Goal: Information Seeking & Learning: Understand process/instructions

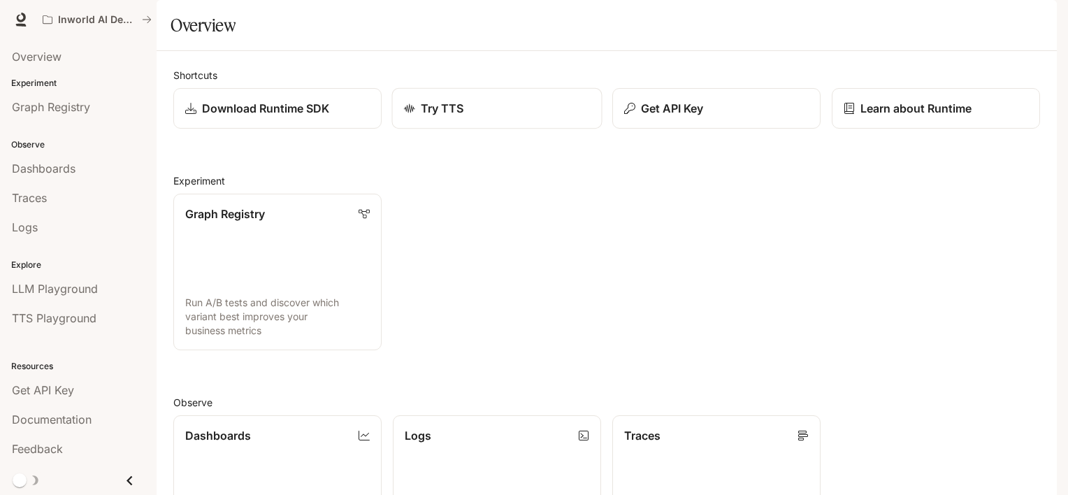
click at [446, 117] on p "Try TTS" at bounding box center [442, 108] width 43 height 17
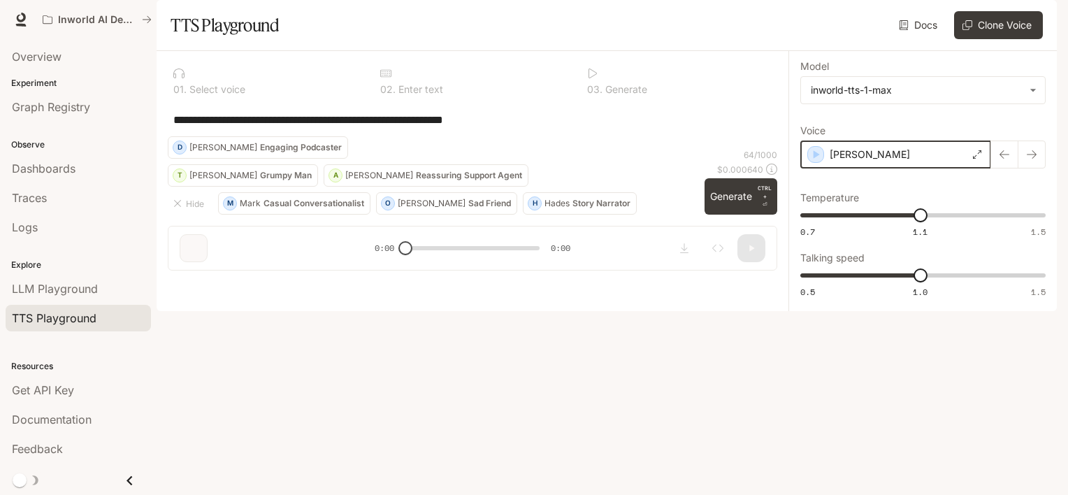
click at [812, 162] on icon "button" at bounding box center [816, 155] width 14 height 14
click at [900, 169] on div "Dennis" at bounding box center [896, 155] width 191 height 28
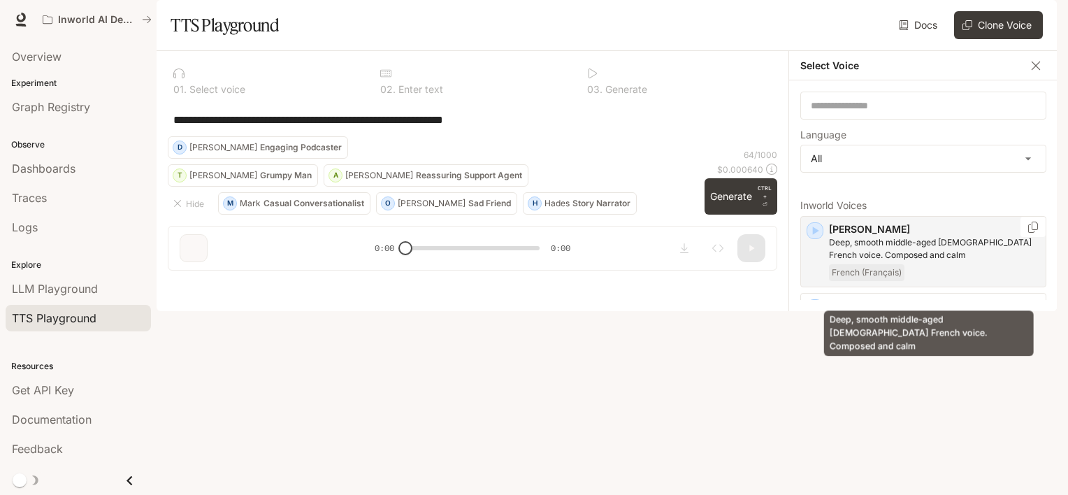
click at [872, 262] on p "Deep, smooth middle-aged male French voice. Composed and calm" at bounding box center [934, 248] width 211 height 25
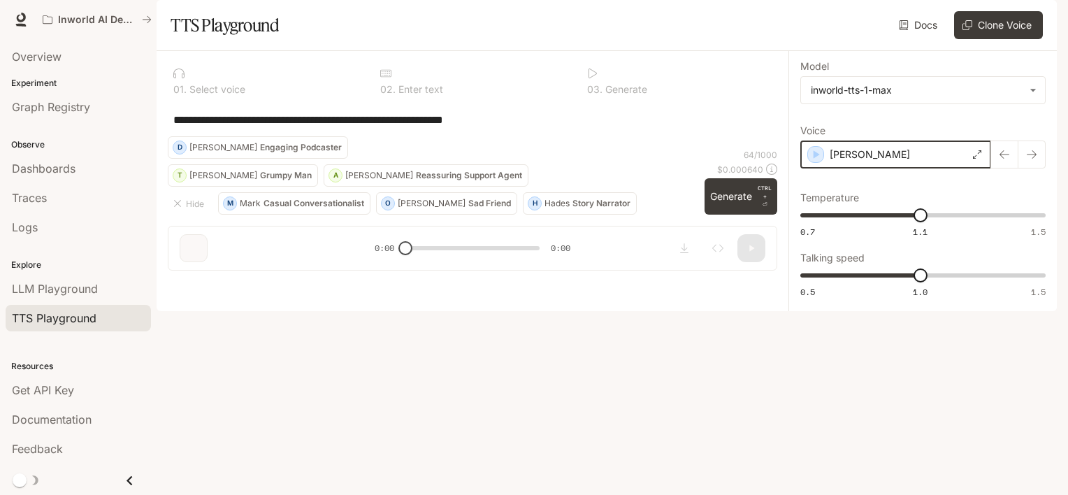
click at [819, 162] on icon "button" at bounding box center [816, 155] width 14 height 14
click at [868, 169] on div "Alain" at bounding box center [896, 155] width 191 height 28
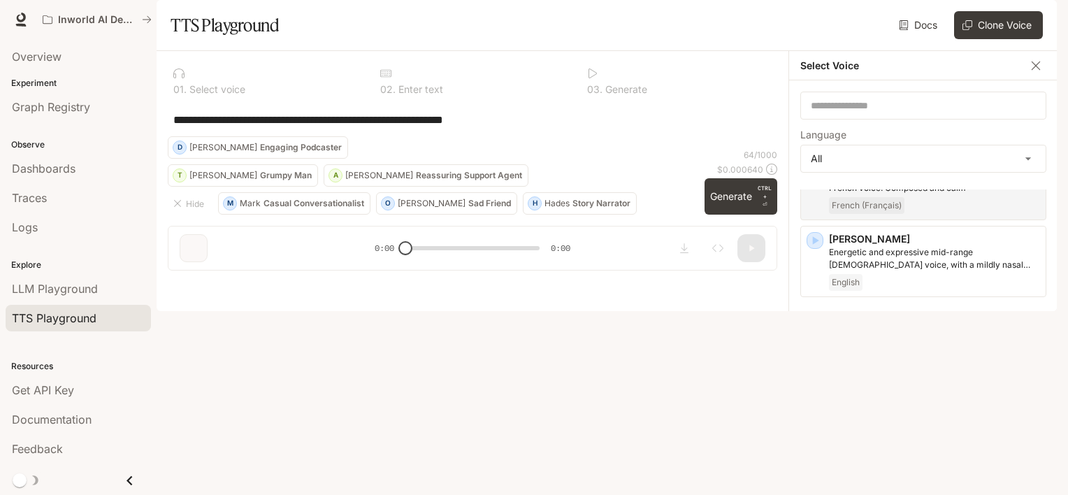
scroll to position [70, 0]
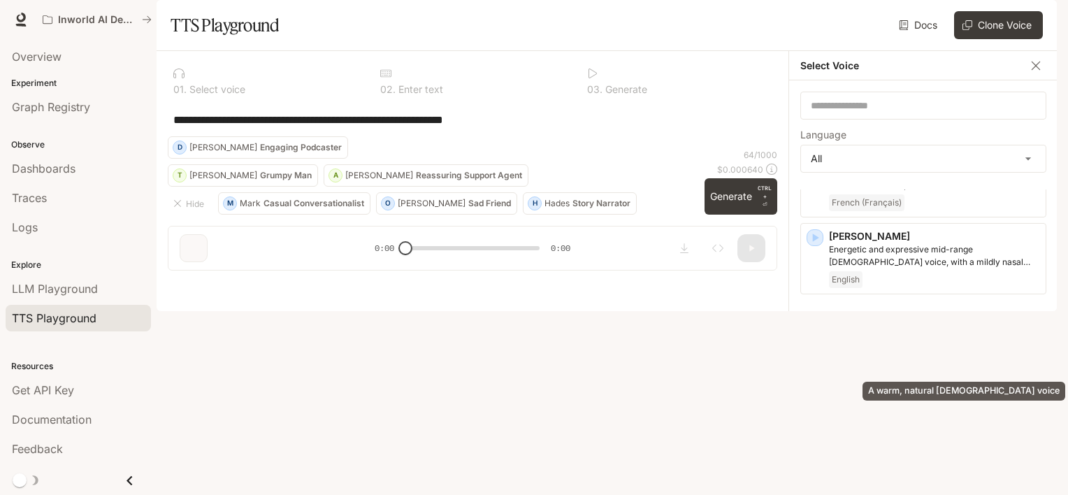
click at [945, 333] on p "A warm, natural female voice" at bounding box center [934, 326] width 211 height 13
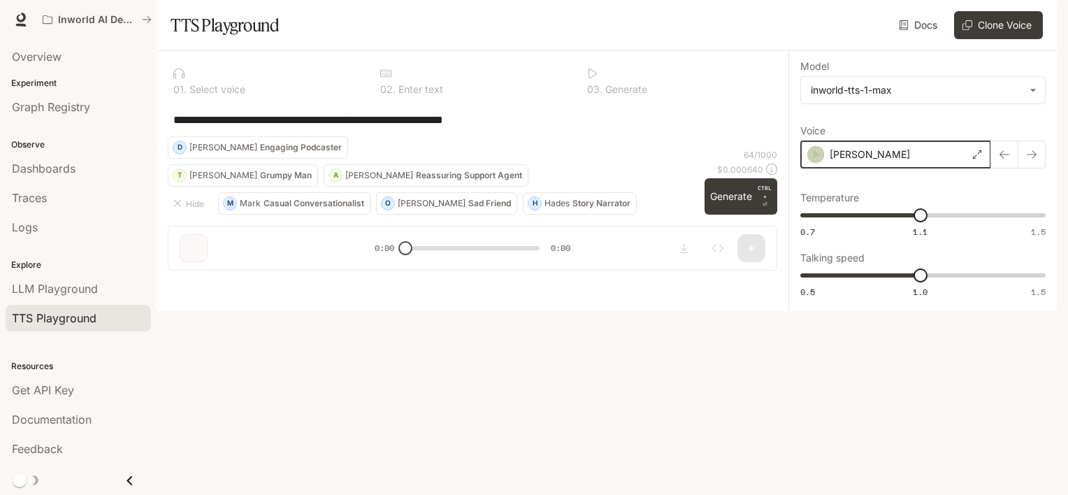
click at [814, 162] on icon "button" at bounding box center [816, 155] width 14 height 14
click at [929, 169] on div "Ashley" at bounding box center [896, 155] width 191 height 28
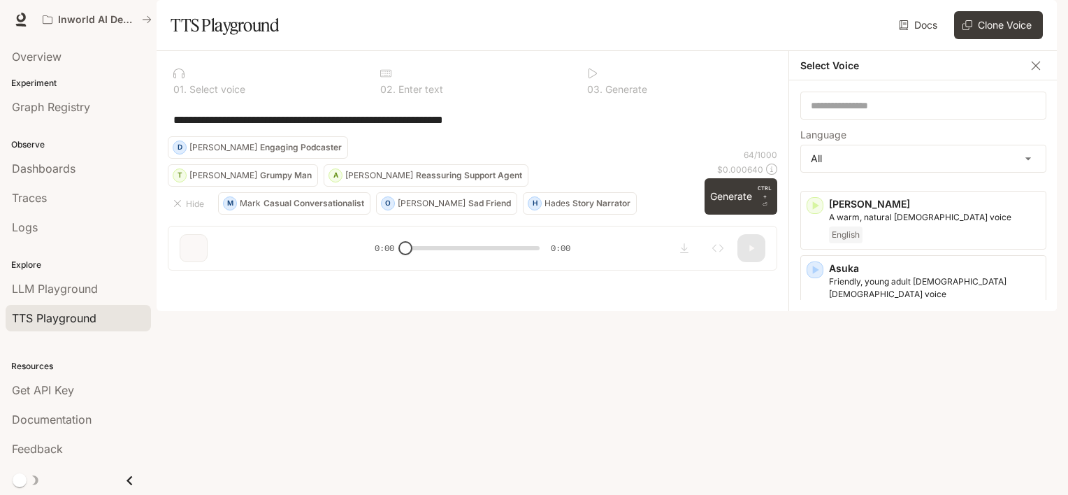
scroll to position [210, 0]
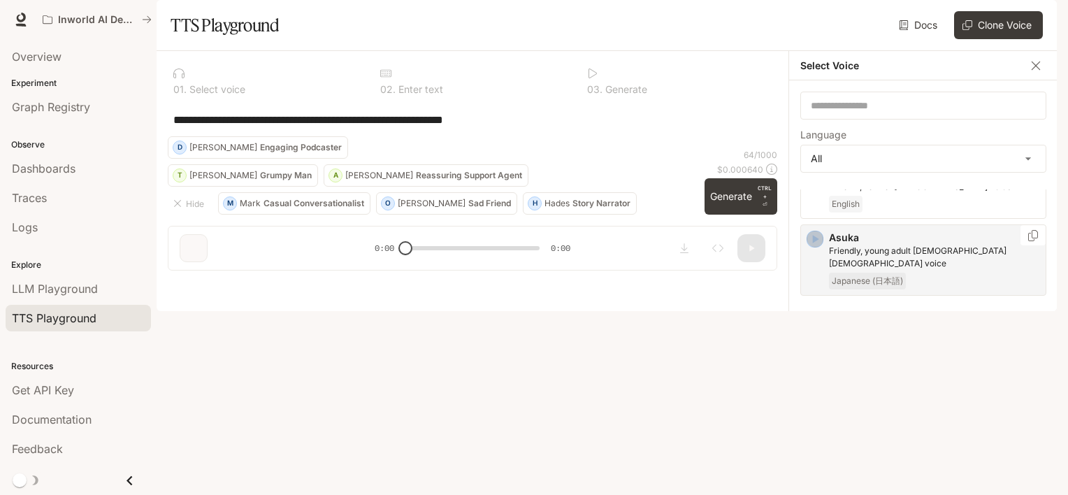
click at [813, 243] on icon "button" at bounding box center [816, 239] width 6 height 8
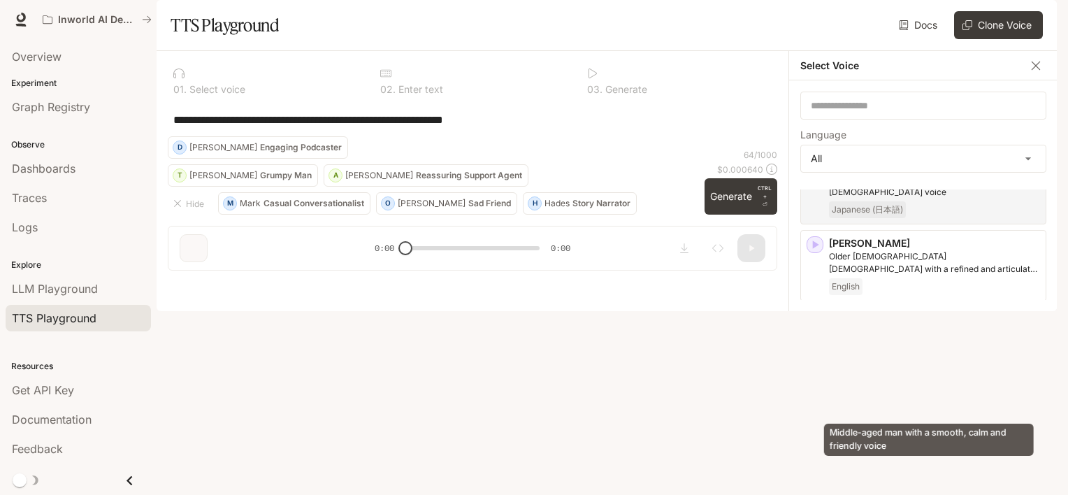
scroll to position [280, 0]
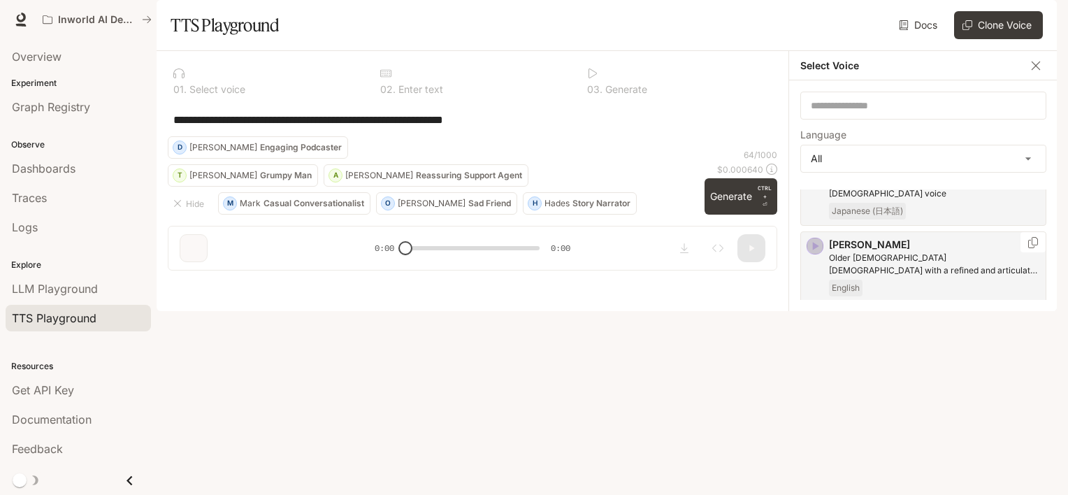
click at [813, 250] on icon "button" at bounding box center [816, 246] width 6 height 8
drag, startPoint x: 816, startPoint y: 344, endPoint x: 982, endPoint y: 354, distance: 166.7
click at [816, 330] on icon "button" at bounding box center [815, 323] width 14 height 14
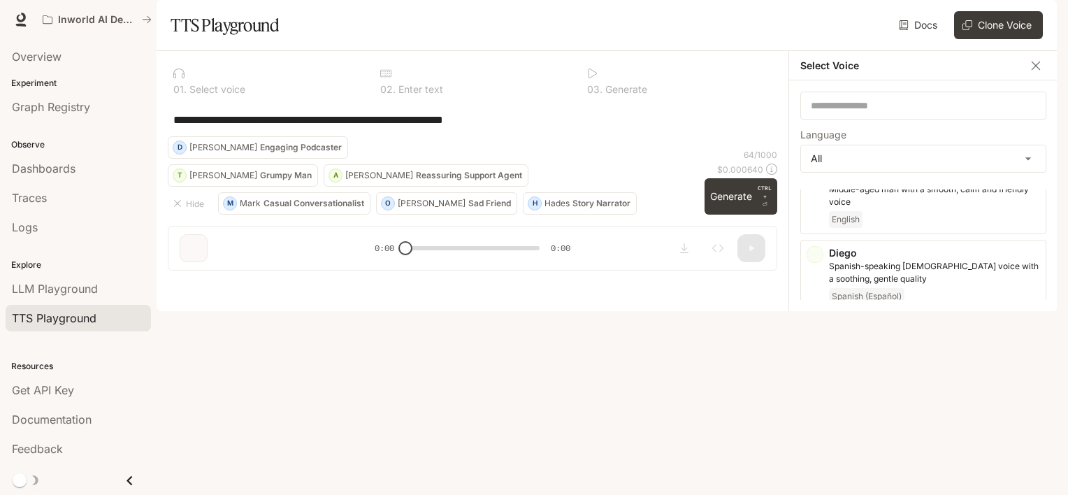
scroll to position [420, 0]
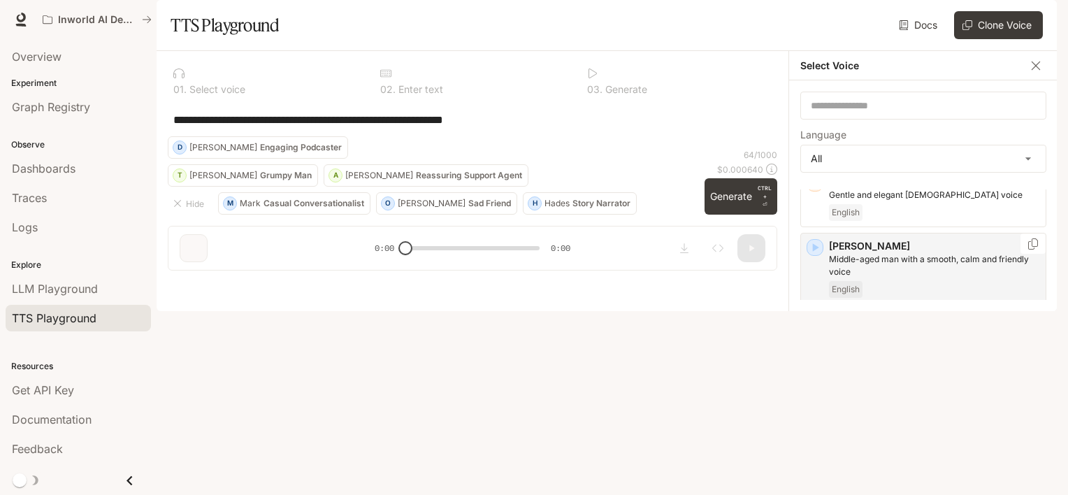
drag, startPoint x: 816, startPoint y: 274, endPoint x: 843, endPoint y: 282, distance: 27.7
click at [815, 255] on icon "button" at bounding box center [815, 248] width 14 height 14
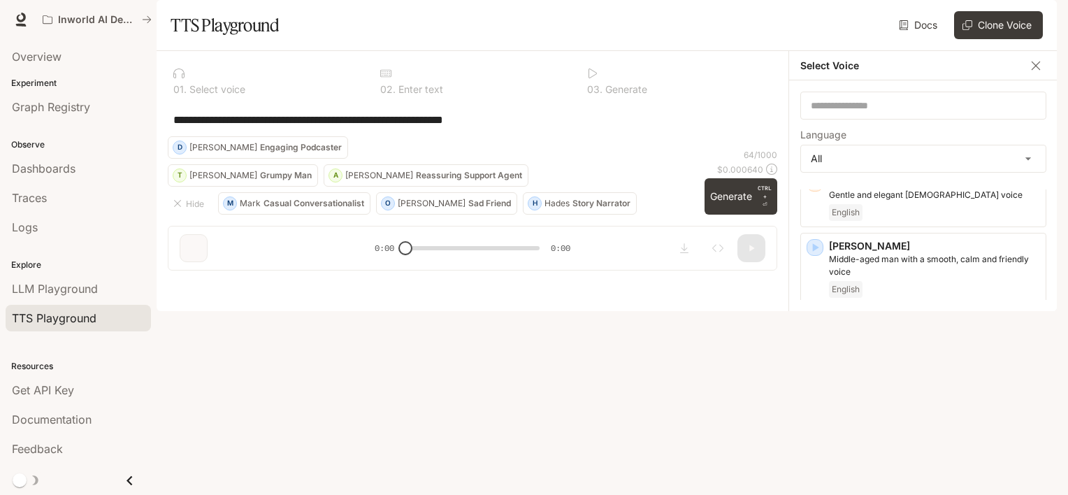
click at [811, 331] on icon "button" at bounding box center [815, 324] width 14 height 14
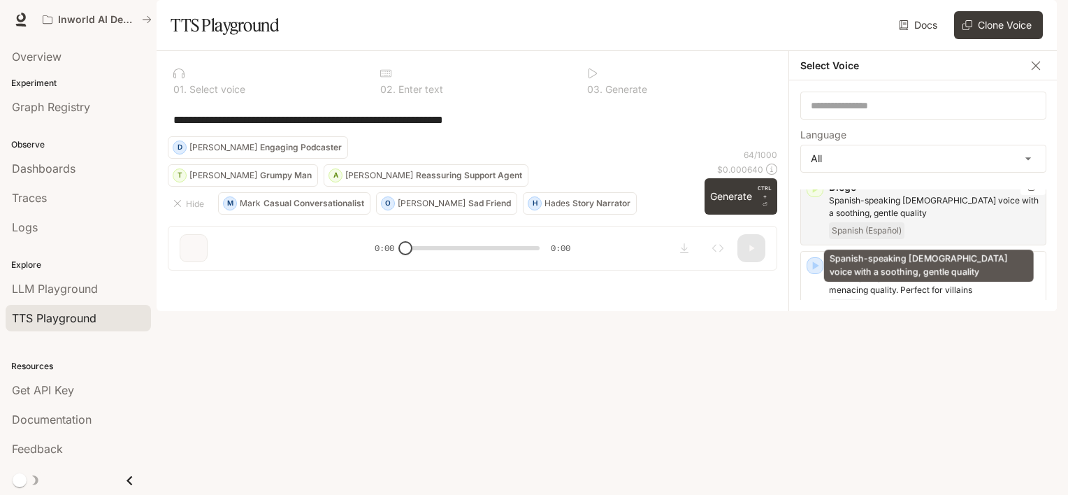
scroll to position [559, 0]
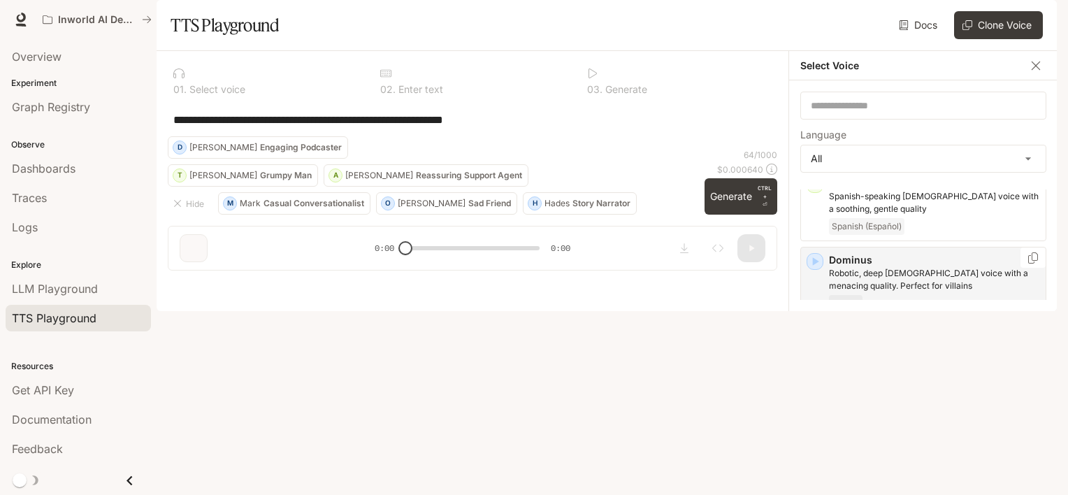
click at [817, 266] on icon "button" at bounding box center [816, 261] width 6 height 8
drag, startPoint x: 818, startPoint y: 361, endPoint x: 908, endPoint y: 409, distance: 101.3
click at [818, 345] on icon "button" at bounding box center [815, 338] width 14 height 14
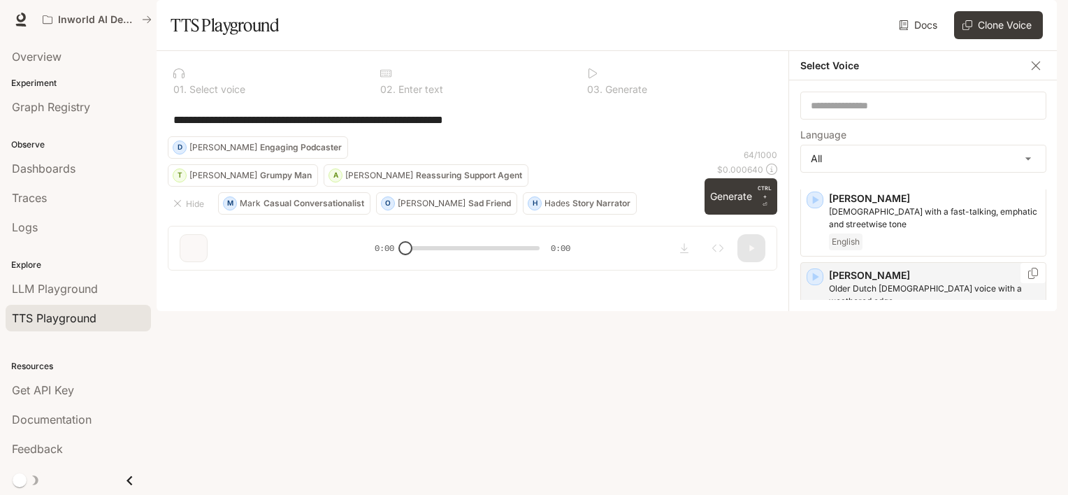
scroll to position [699, 0]
click at [817, 282] on icon "button" at bounding box center [815, 275] width 14 height 14
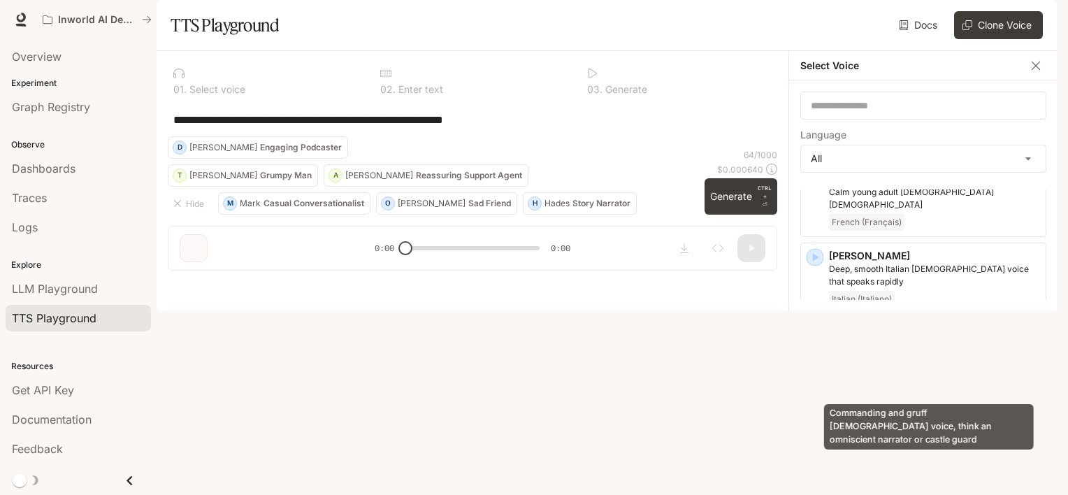
scroll to position [909, 0]
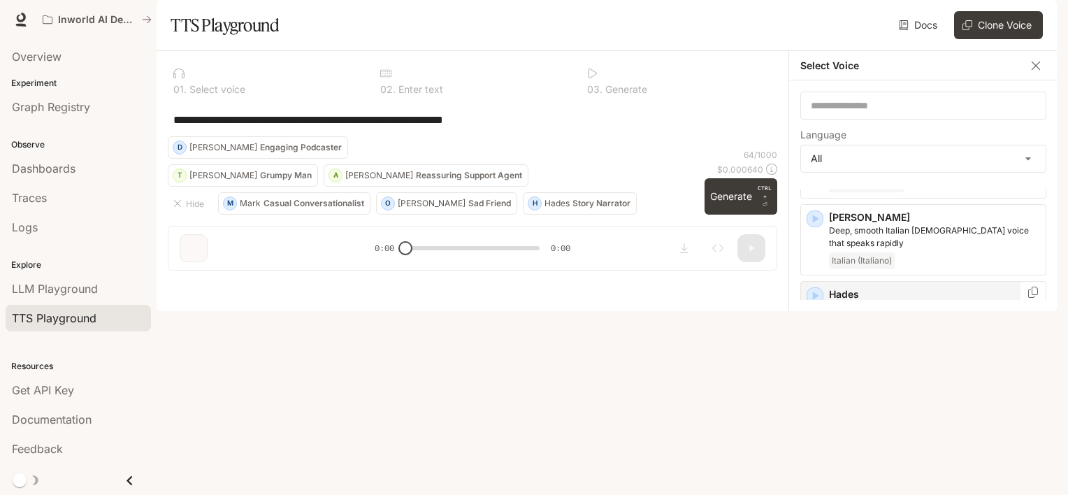
click at [808, 292] on icon "button" at bounding box center [815, 296] width 14 height 14
click at [817, 369] on icon "button" at bounding box center [816, 372] width 6 height 8
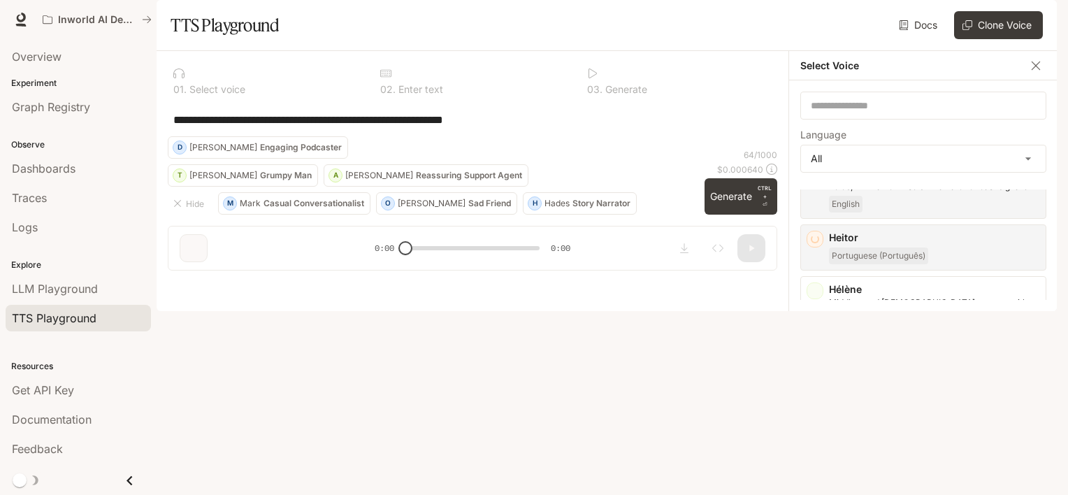
scroll to position [1049, 0]
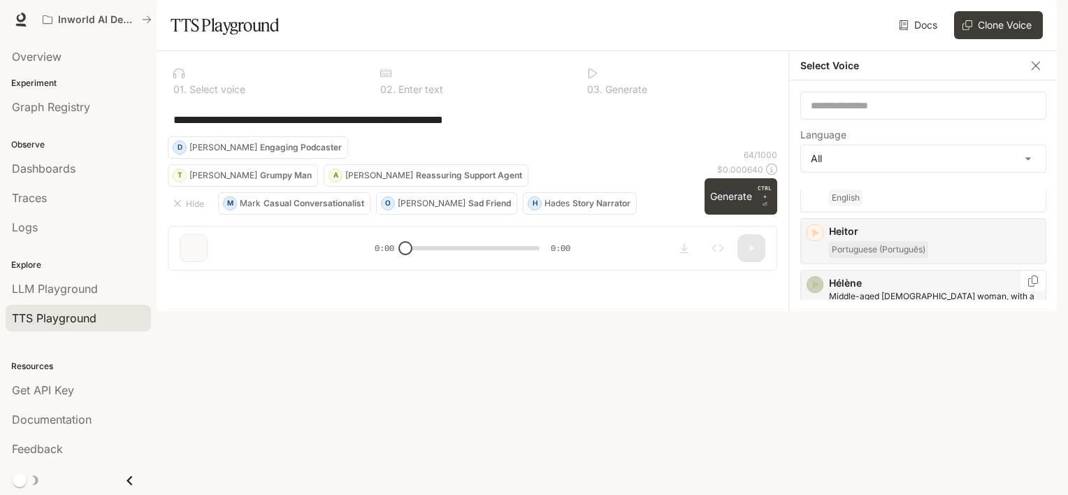
click at [814, 278] on icon "button" at bounding box center [815, 285] width 14 height 14
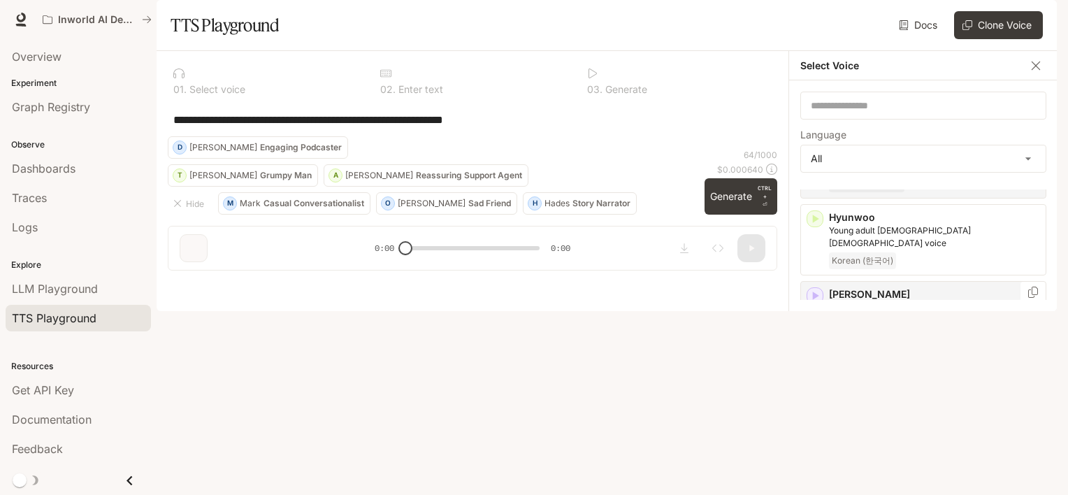
scroll to position [1189, 0]
click at [812, 292] on icon "button" at bounding box center [815, 299] width 14 height 14
click at [811, 368] on icon "button" at bounding box center [815, 375] width 14 height 14
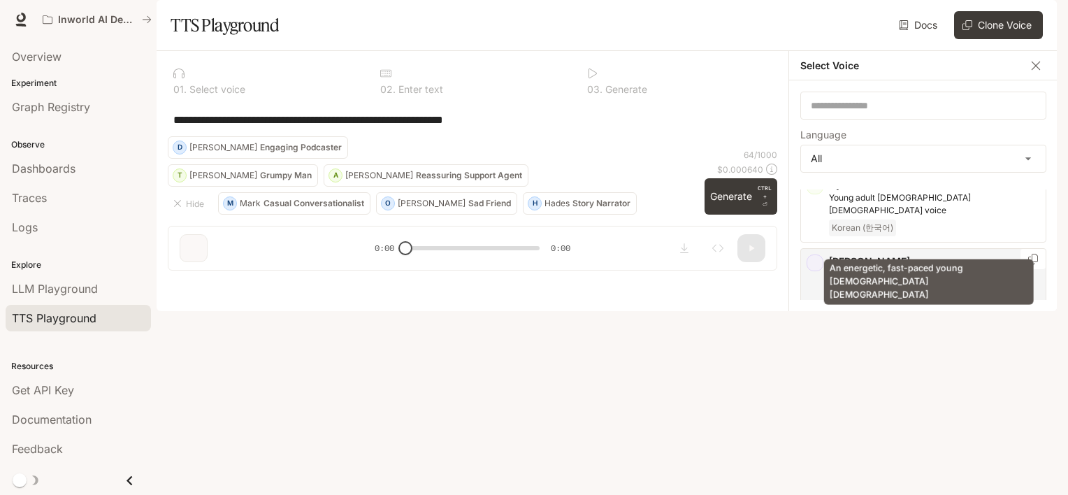
scroll to position [1329, 0]
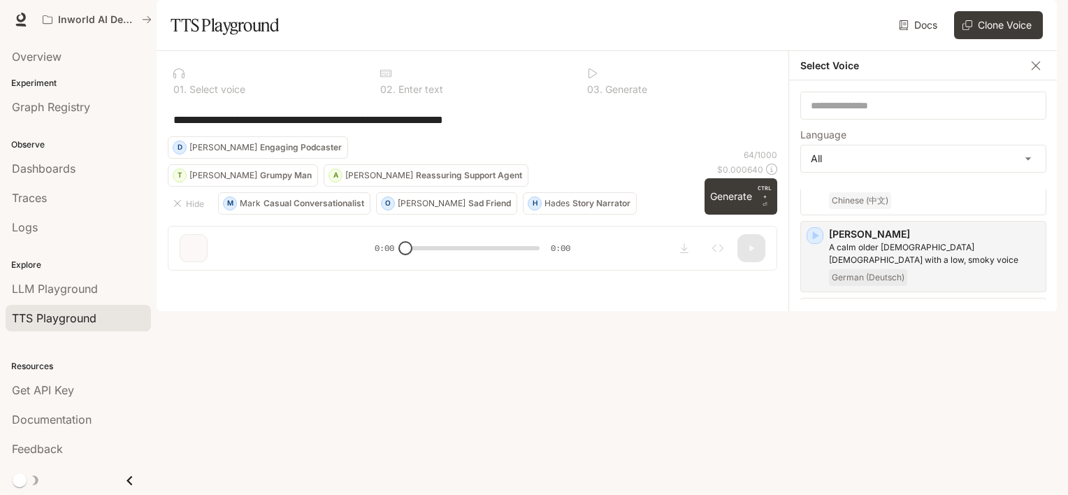
click at [816, 382] on icon "button" at bounding box center [815, 389] width 14 height 14
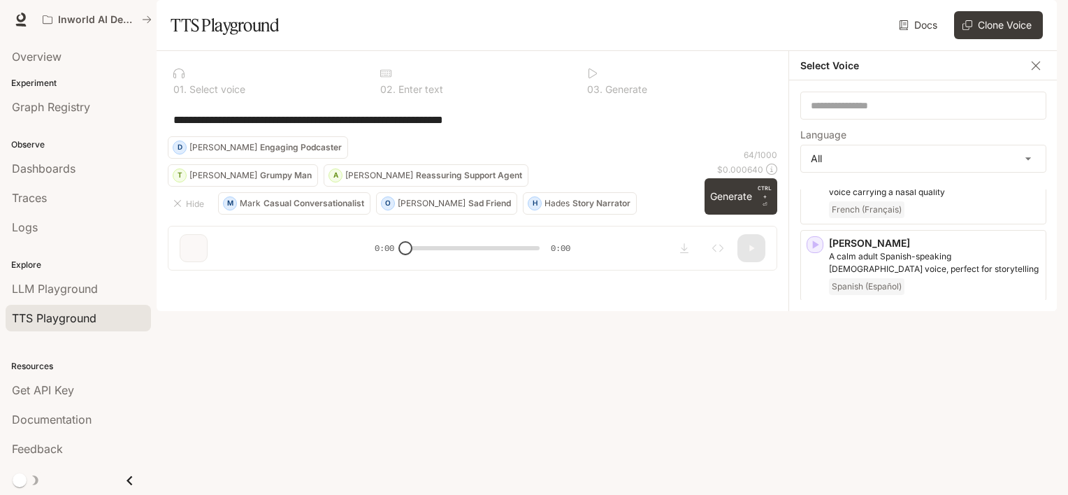
scroll to position [2028, 0]
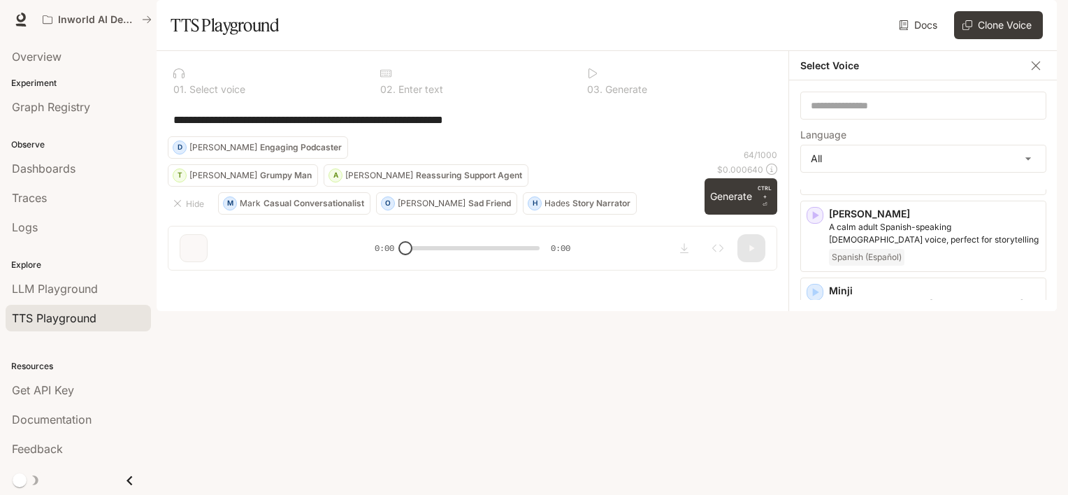
click at [817, 362] on icon "button" at bounding box center [815, 369] width 14 height 14
click at [815, 442] on icon "button" at bounding box center [816, 446] width 6 height 8
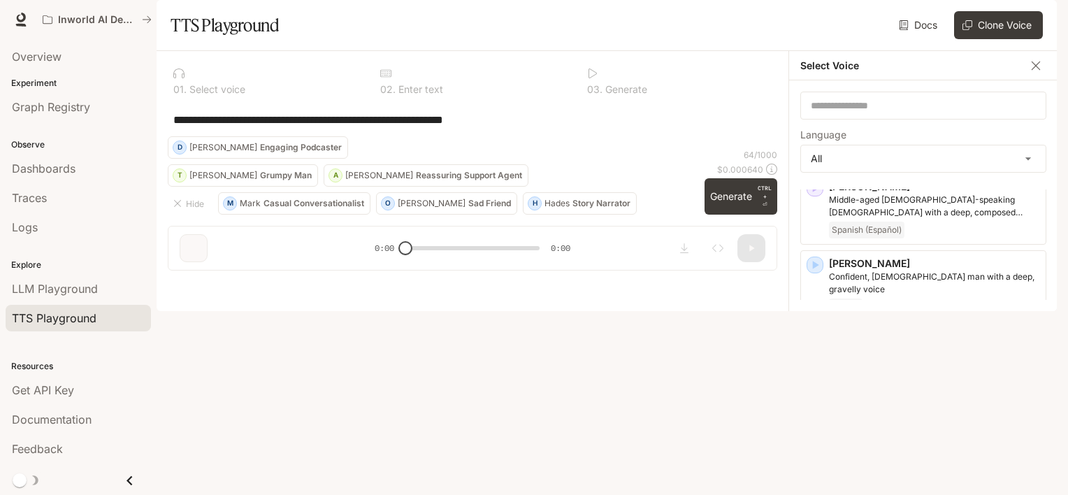
scroll to position [2447, 0]
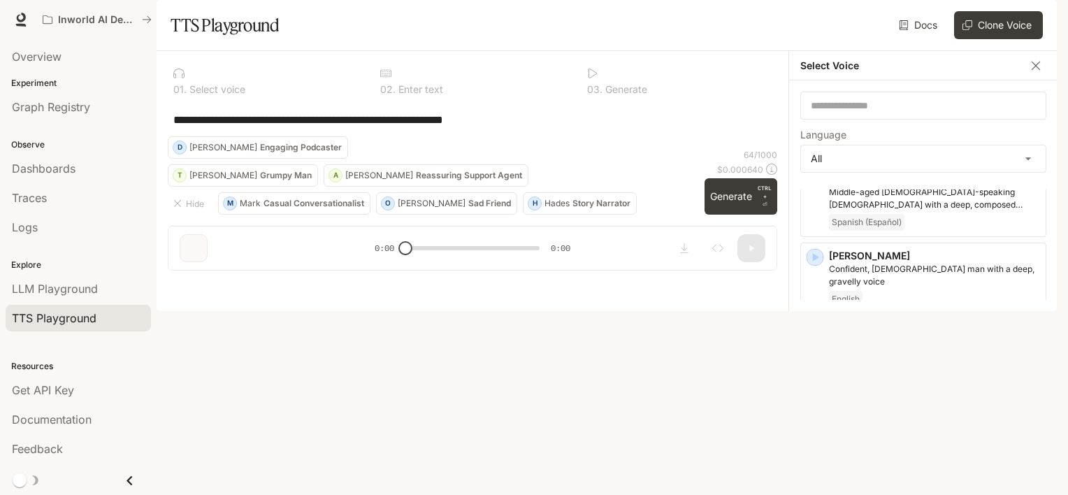
click at [816, 403] on icon "button" at bounding box center [815, 410] width 14 height 14
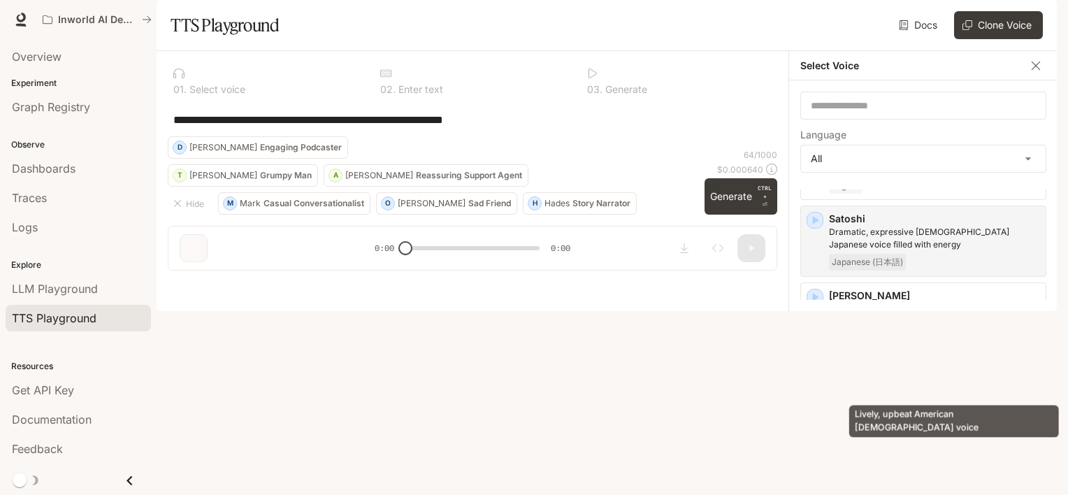
scroll to position [2657, 0]
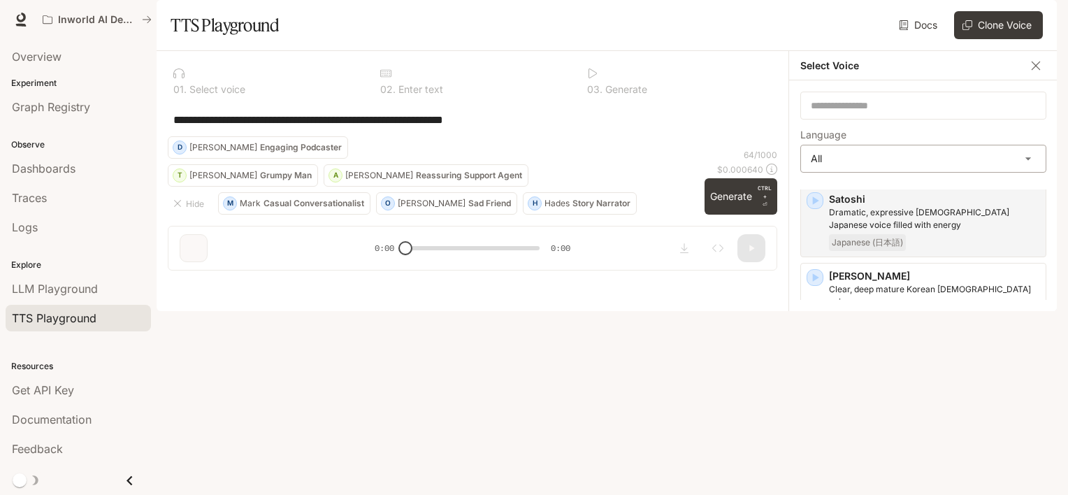
click at [873, 194] on body "**********" at bounding box center [534, 247] width 1068 height 495
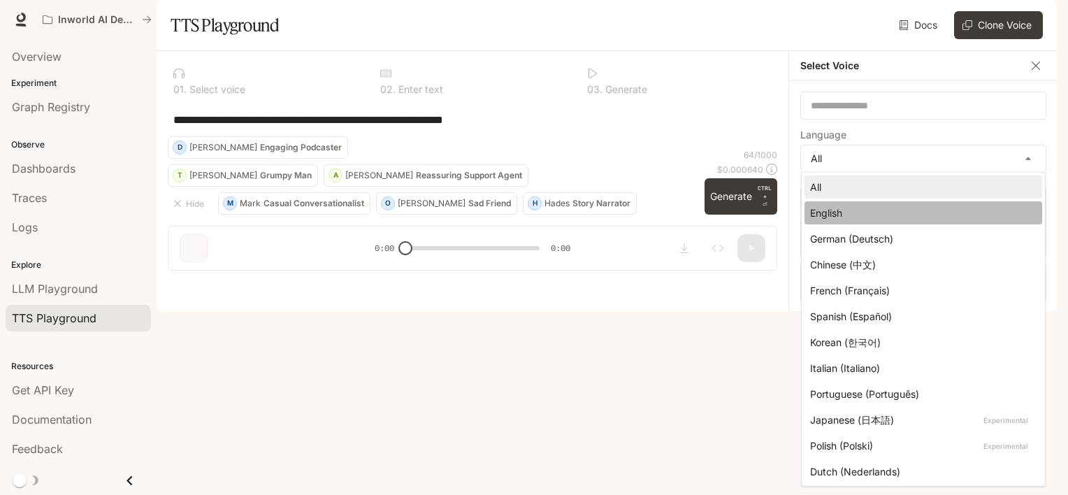
click at [875, 217] on div "English" at bounding box center [920, 213] width 221 height 15
type input "*****"
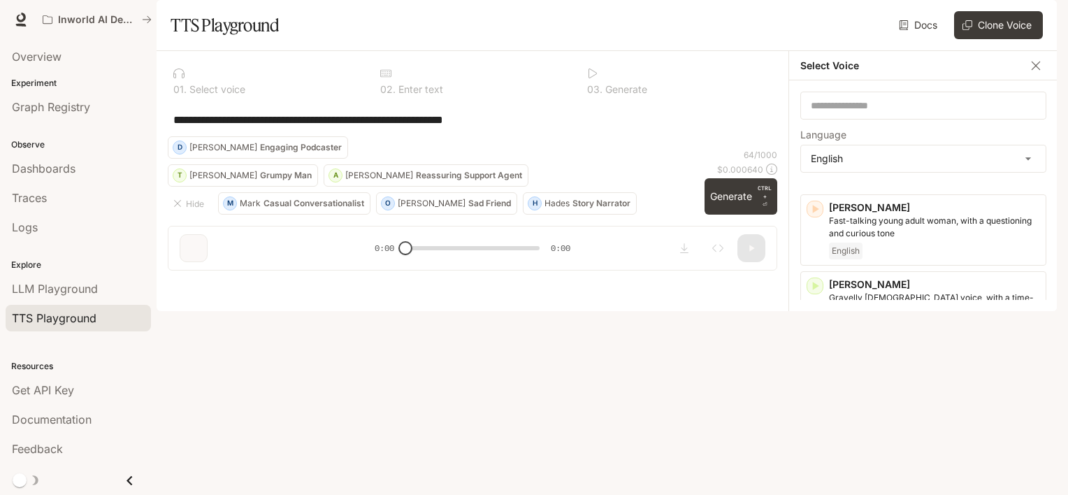
click at [817, 436] on icon "button" at bounding box center [816, 440] width 6 height 8
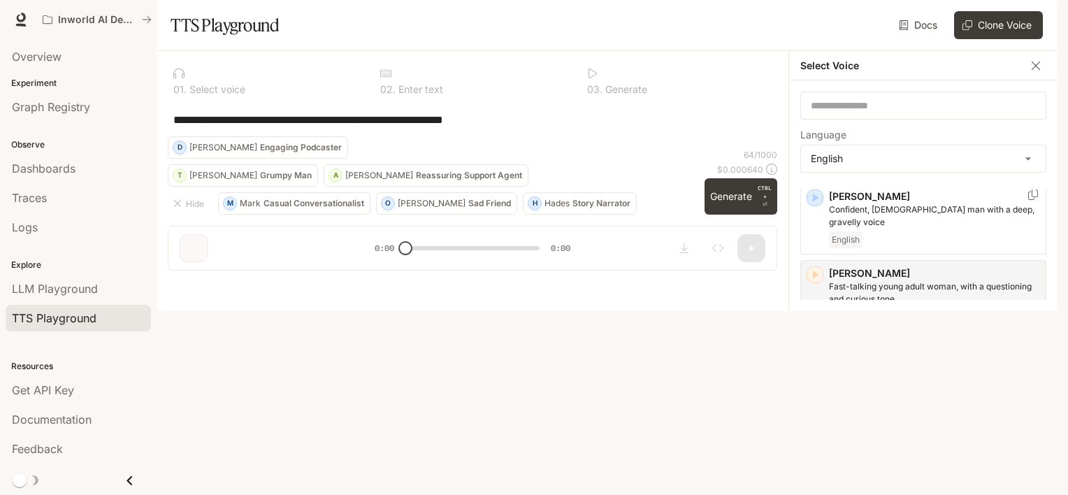
scroll to position [712, 0]
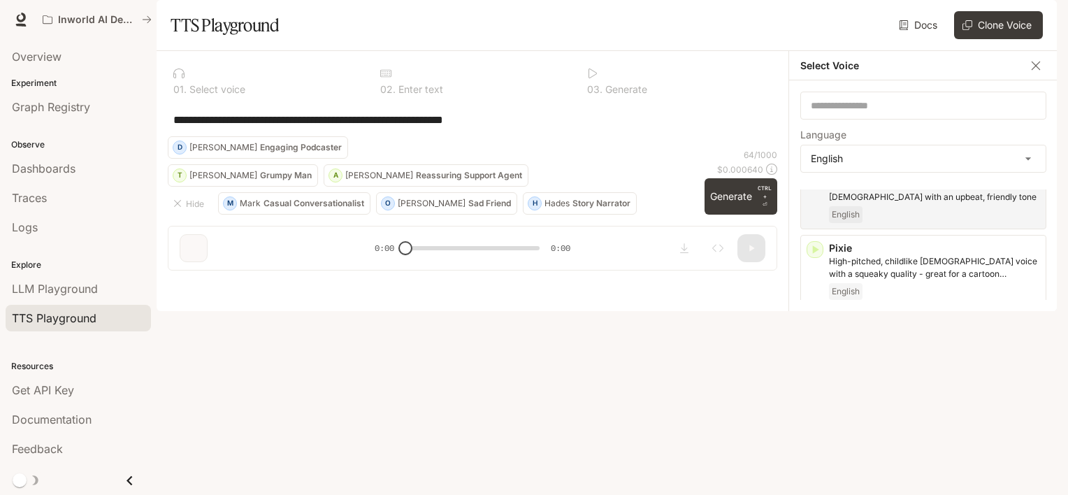
click at [819, 410] on icon "button" at bounding box center [815, 403] width 14 height 14
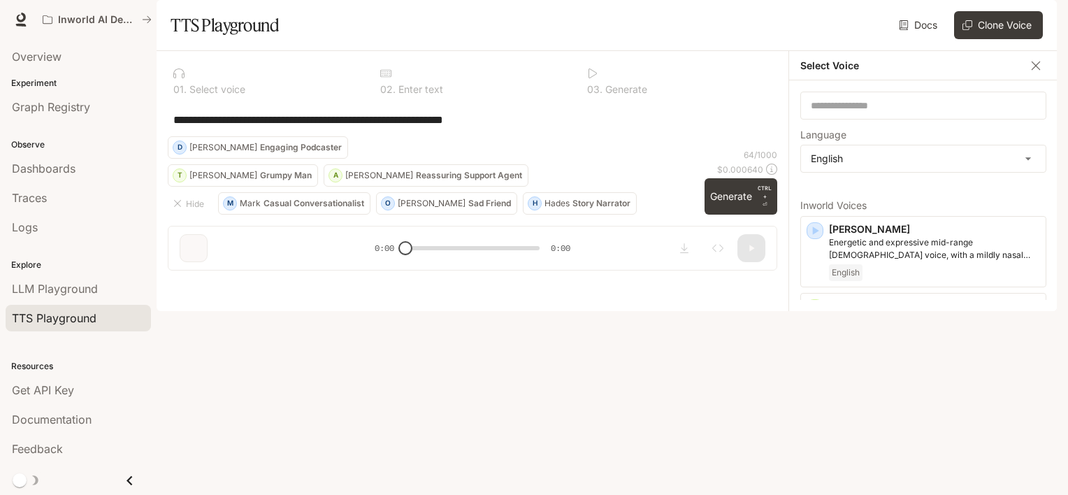
scroll to position [0, 0]
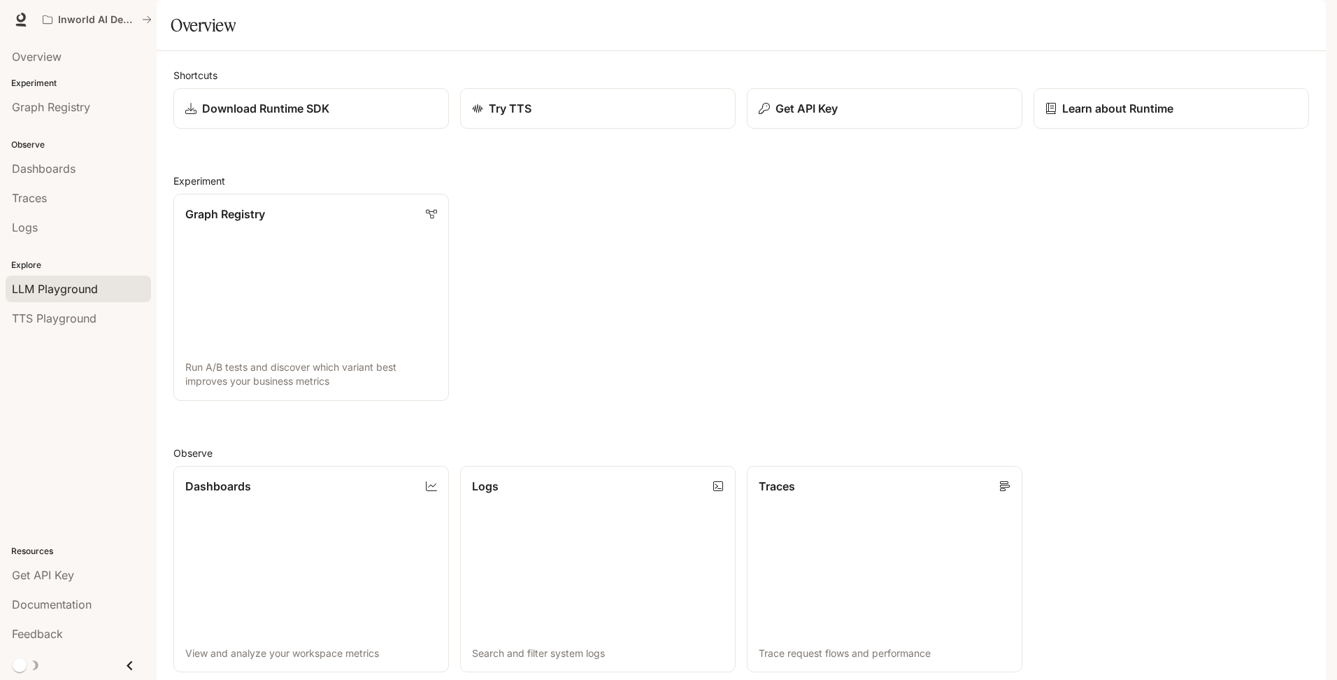
click at [75, 288] on span "LLM Playground" at bounding box center [55, 288] width 86 height 17
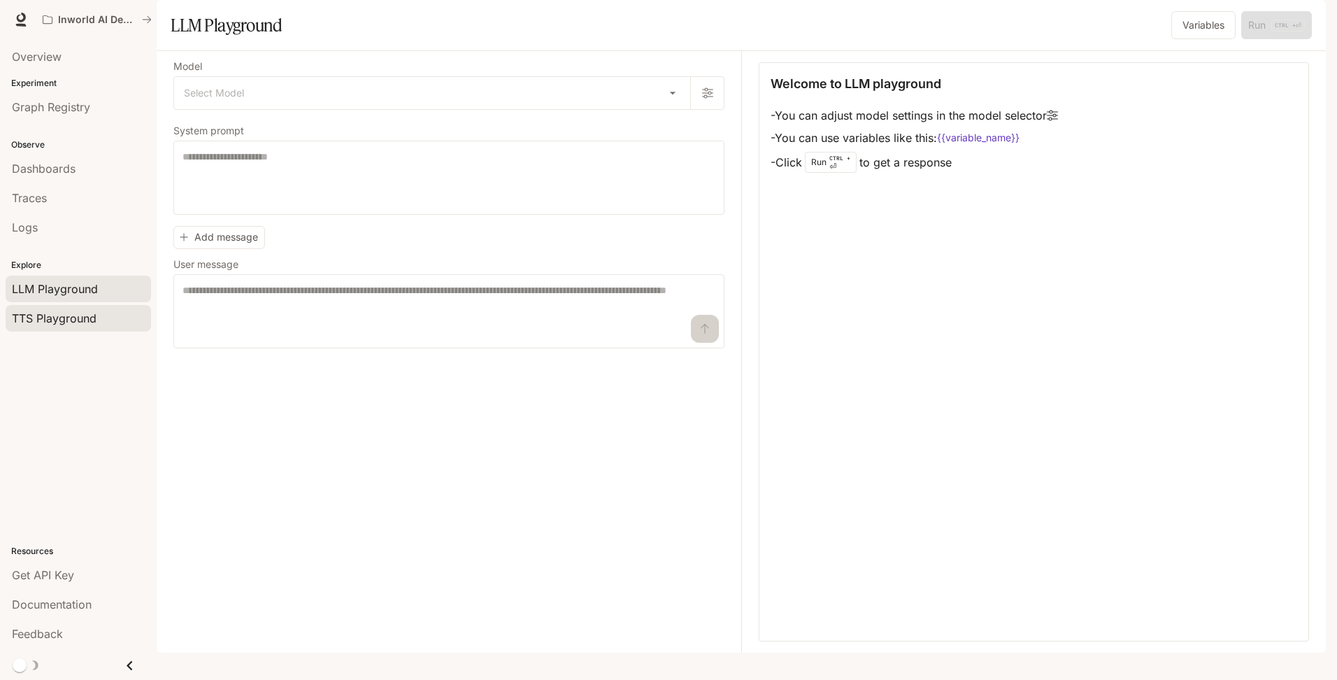
click at [64, 324] on span "TTS Playground" at bounding box center [54, 318] width 85 height 17
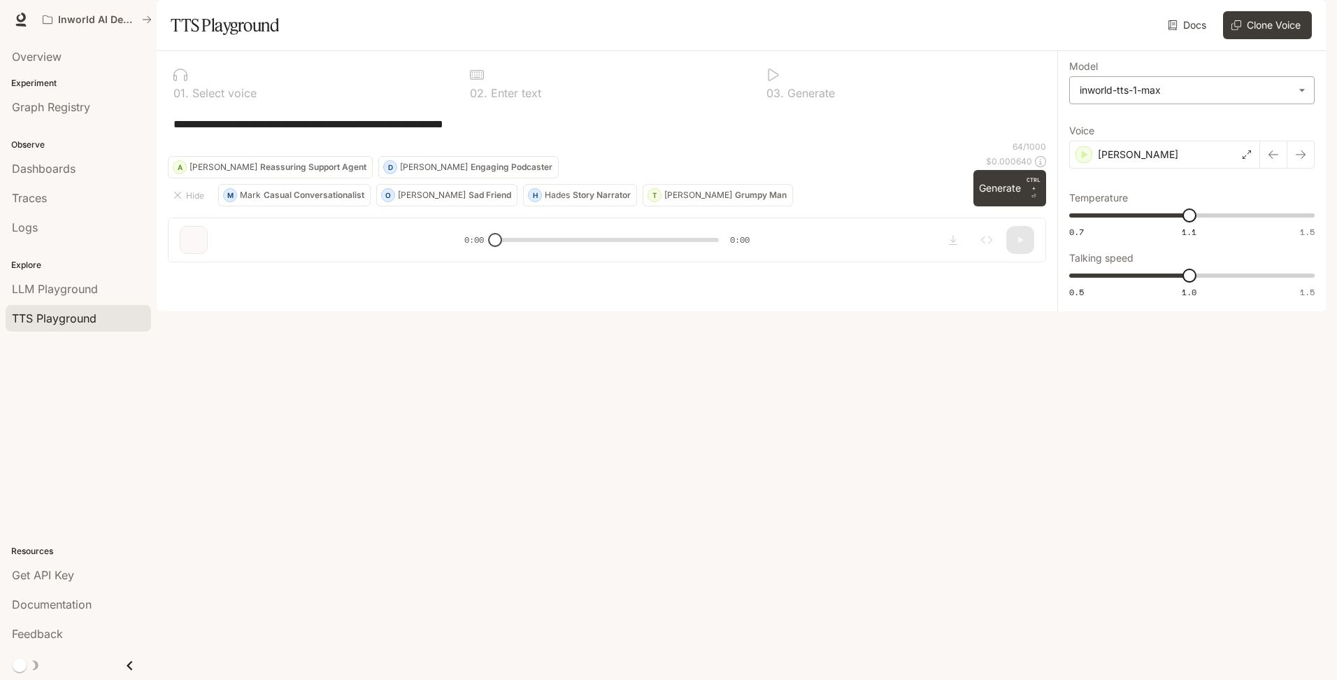
click at [1161, 122] on body "**********" at bounding box center [668, 340] width 1337 height 680
click at [1185, 157] on div "inworld-tts-1" at bounding box center [1189, 159] width 220 height 15
click at [1087, 162] on icon "button" at bounding box center [1084, 155] width 14 height 14
click at [1121, 126] on body "**********" at bounding box center [668, 340] width 1337 height 680
click at [1152, 189] on div "inworld-tts-1-max" at bounding box center [1189, 185] width 220 height 15
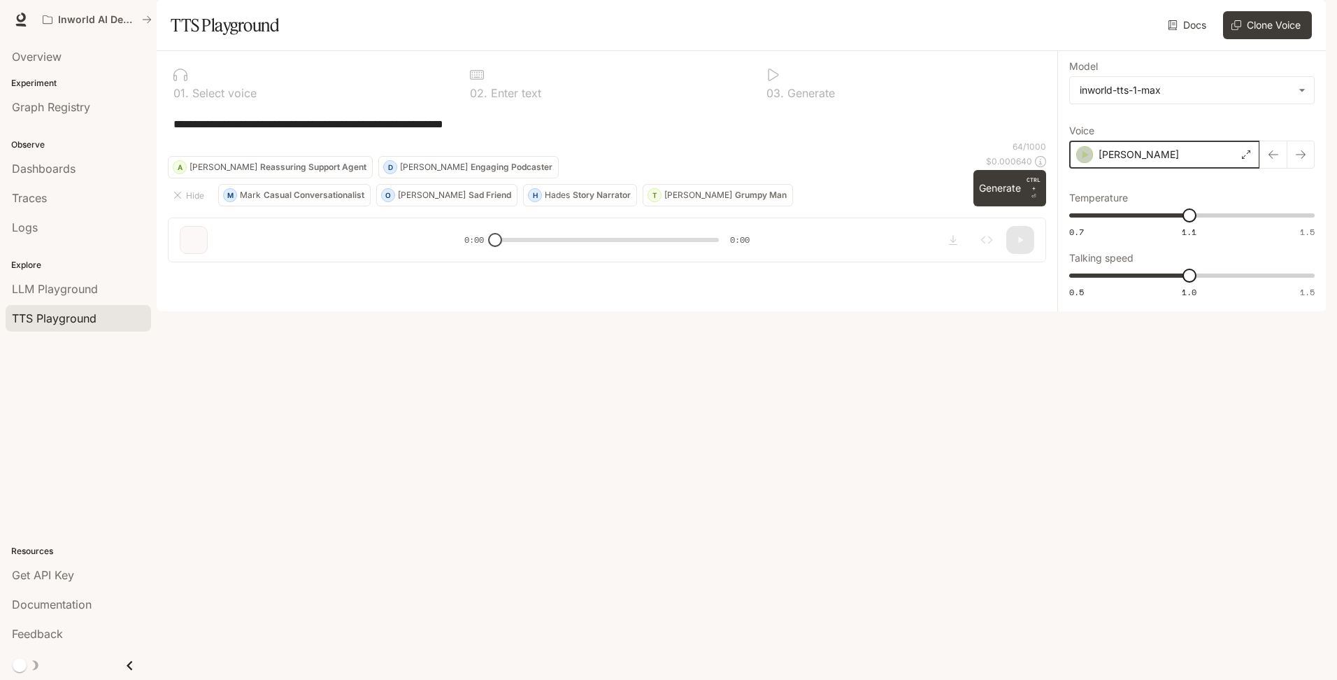
drag, startPoint x: 1082, startPoint y: 187, endPoint x: 1152, endPoint y: 180, distance: 69.6
click at [1082, 162] on icon "button" at bounding box center [1084, 155] width 14 height 14
click at [1115, 130] on body "**********" at bounding box center [668, 340] width 1337 height 680
click at [1119, 157] on div "inworld-tts-1" at bounding box center [1189, 159] width 220 height 15
type input "**********"
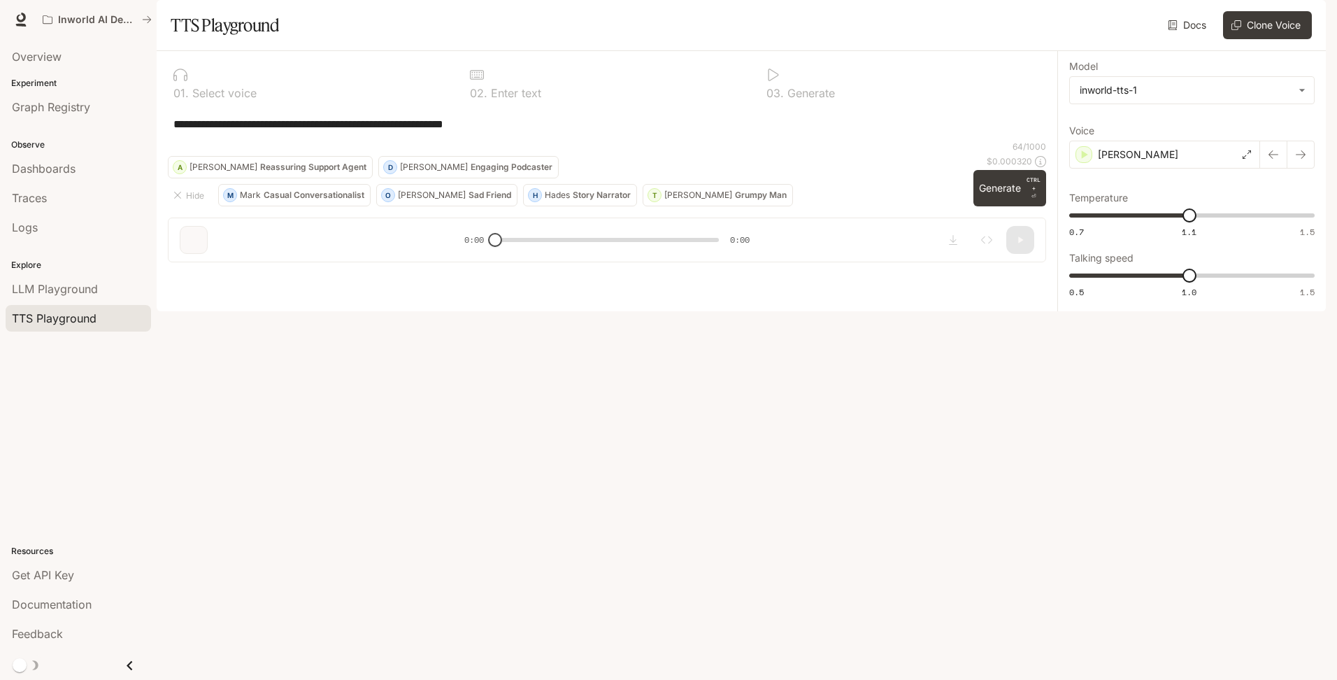
click at [980, 273] on div "**********" at bounding box center [607, 162] width 901 height 222
click at [984, 273] on div "**********" at bounding box center [607, 162] width 901 height 222
click at [593, 132] on textarea "**********" at bounding box center [606, 124] width 867 height 16
click at [1012, 206] on button "Generate CTRL + ⏎" at bounding box center [1009, 188] width 73 height 36
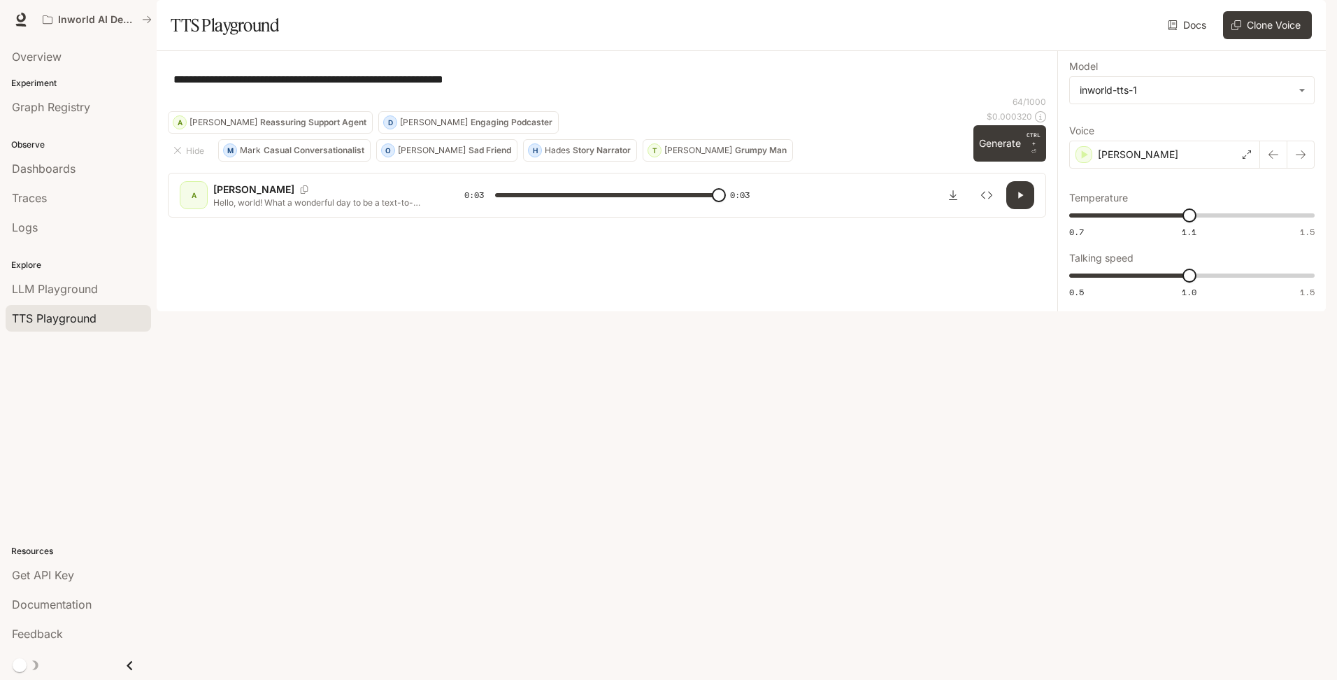
type input "*"
click at [987, 201] on icon "Inspect" at bounding box center [986, 194] width 11 height 11
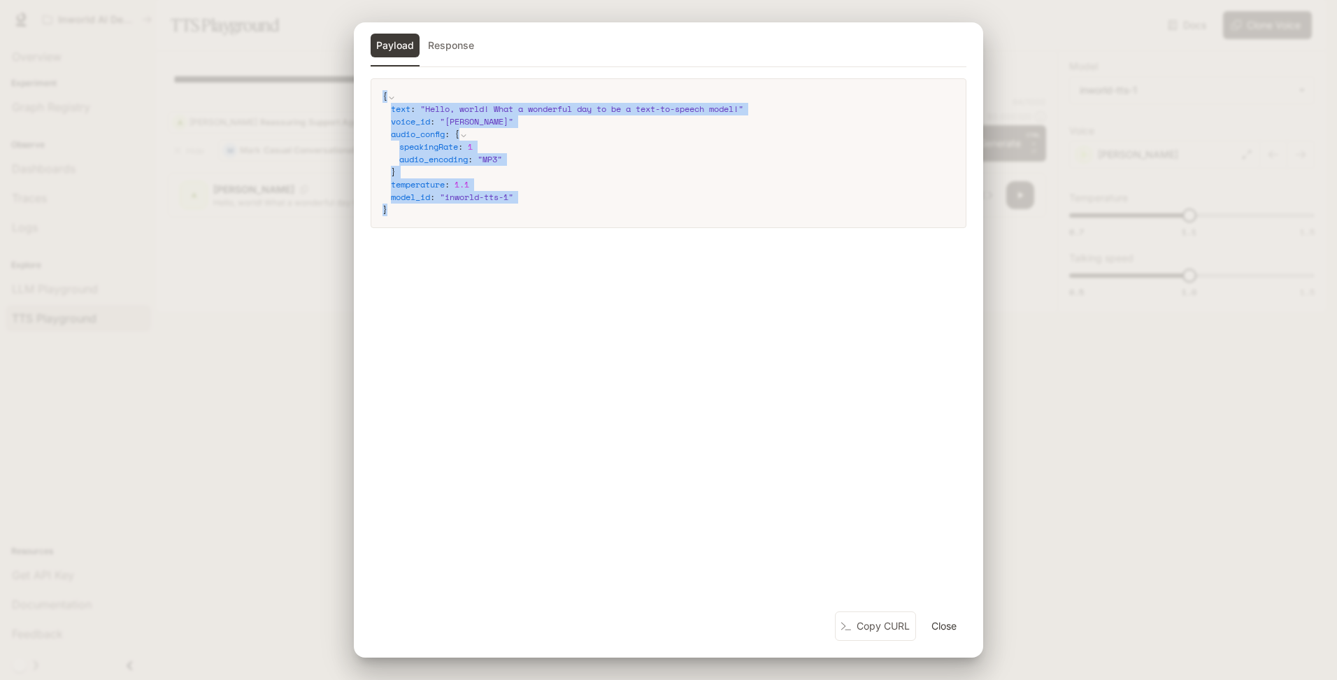
drag, startPoint x: 413, startPoint y: 210, endPoint x: 356, endPoint y: 83, distance: 138.7
click at [356, 83] on div "{ text : " Hello, world! What a wonderful day to be a text-to-speech model! " v…" at bounding box center [668, 344] width 629 height 533
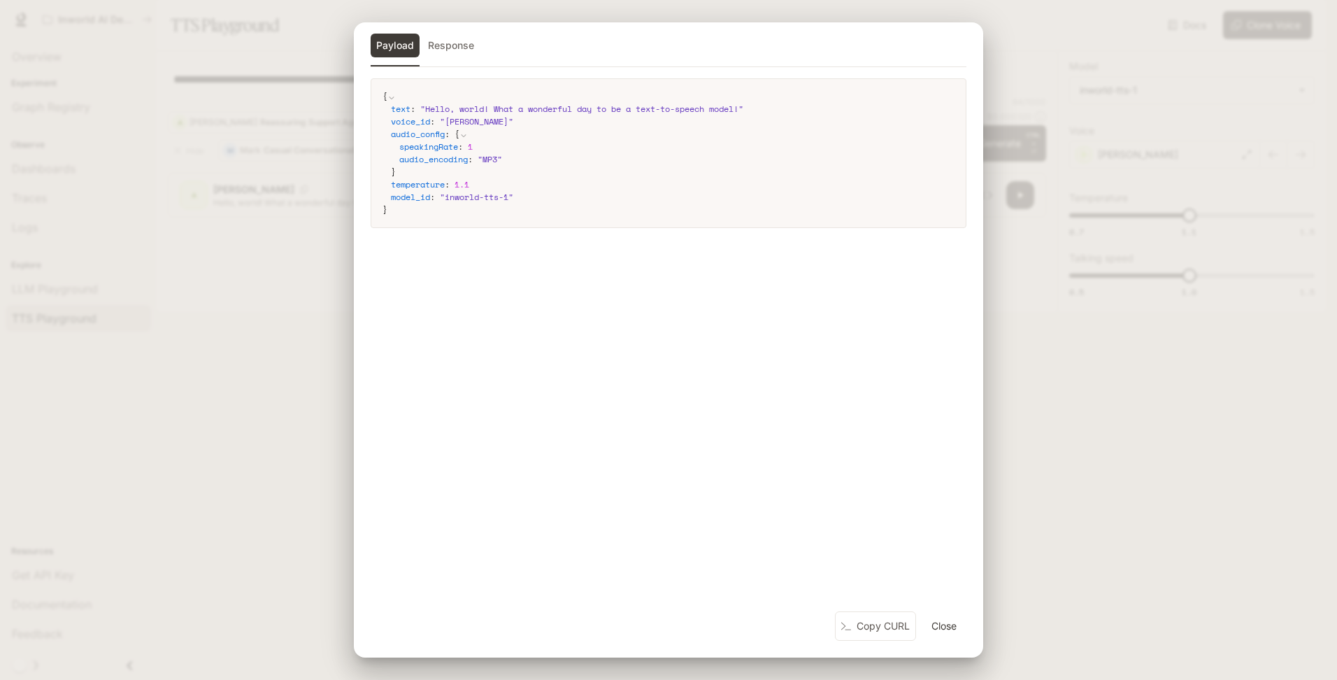
click at [696, 57] on div "Payload Response" at bounding box center [669, 46] width 596 height 24
click at [461, 49] on button "Response" at bounding box center [450, 46] width 57 height 24
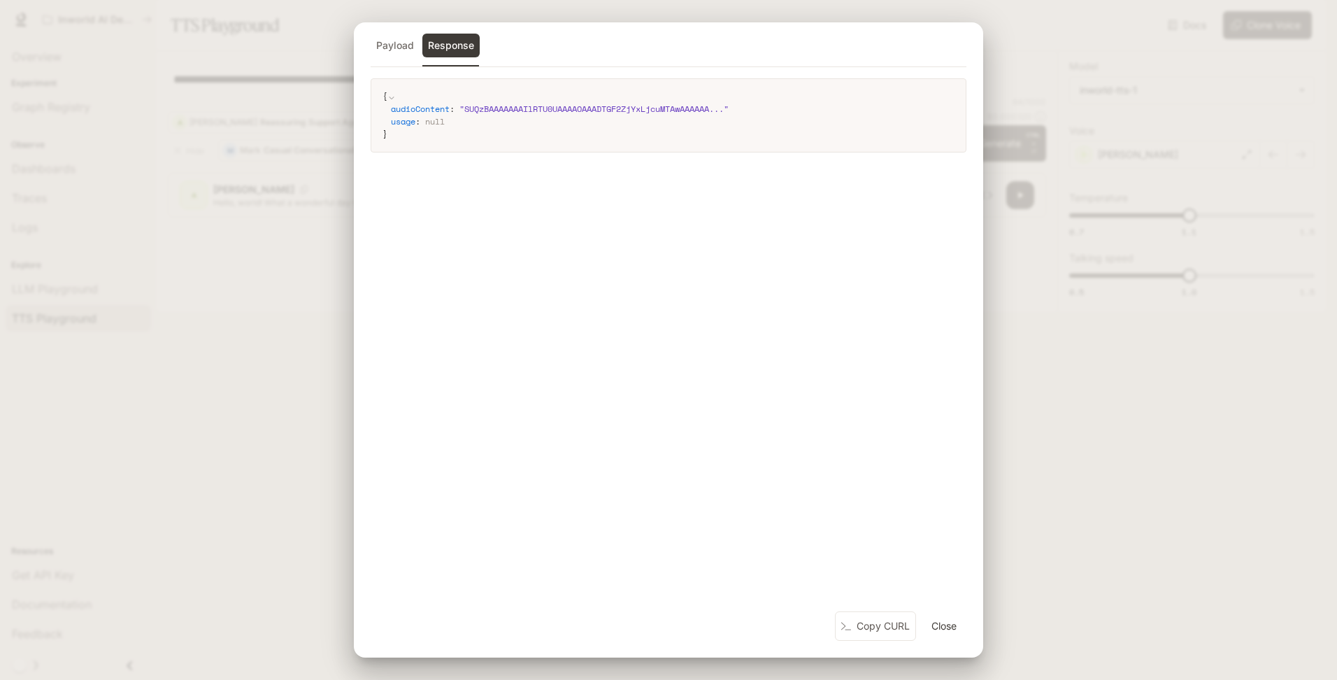
click at [392, 94] on icon at bounding box center [391, 98] width 8 height 8
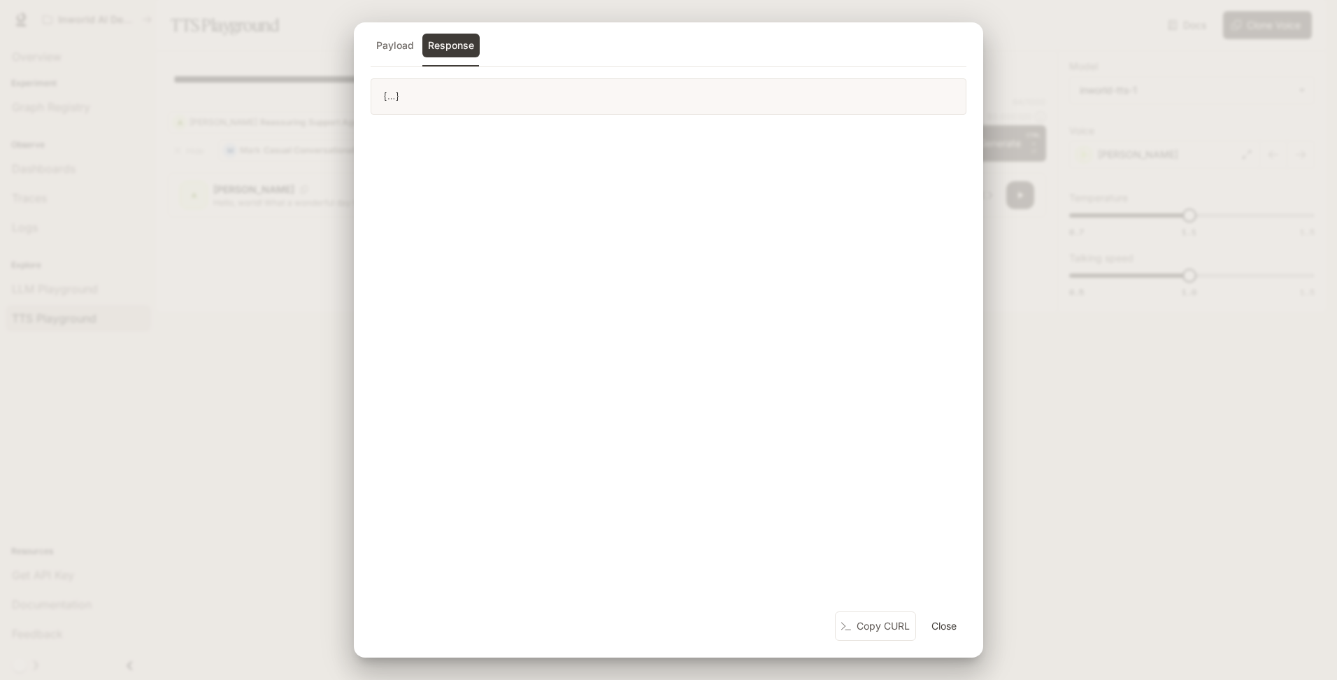
click at [389, 48] on button "Payload" at bounding box center [395, 46] width 49 height 24
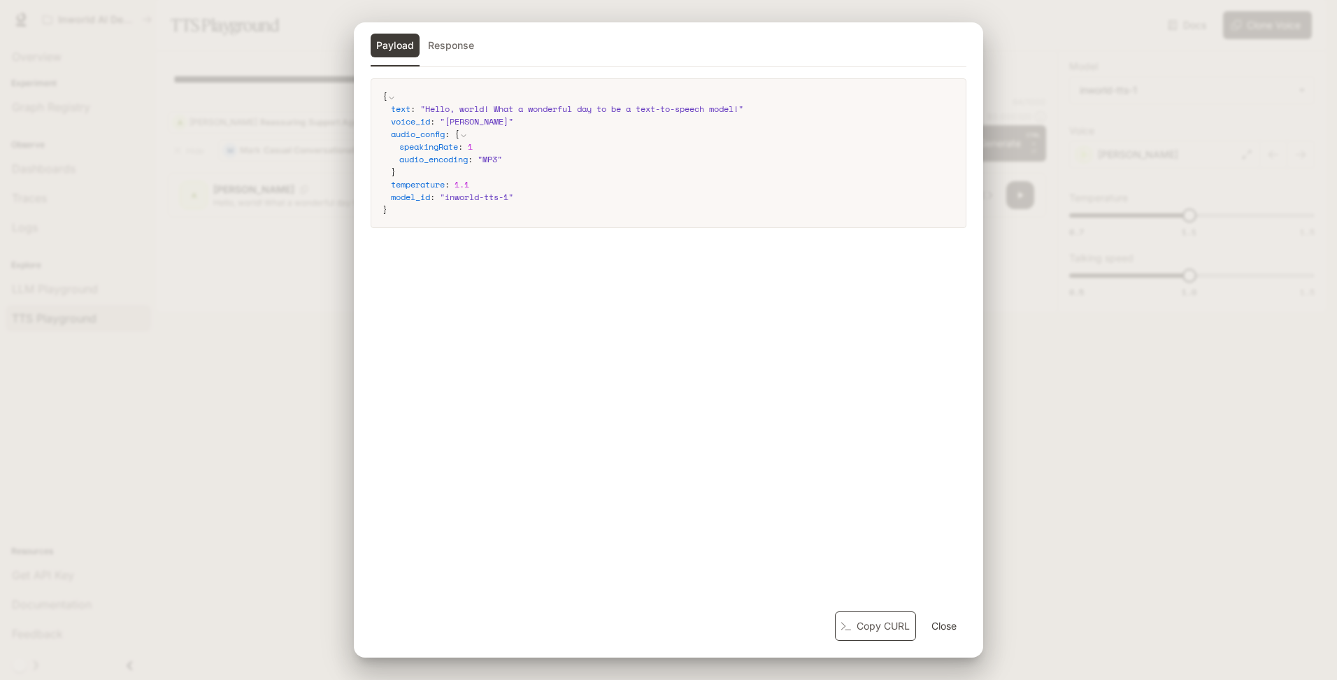
click at [883, 626] on button "Copy CURL" at bounding box center [875, 626] width 81 height 30
drag, startPoint x: 877, startPoint y: 623, endPoint x: 892, endPoint y: 628, distance: 16.1
click at [877, 623] on button "Copy CURL" at bounding box center [875, 626] width 81 height 30
drag, startPoint x: 939, startPoint y: 623, endPoint x: 956, endPoint y: 618, distance: 17.5
click at [939, 623] on button "Close" at bounding box center [944, 626] width 45 height 28
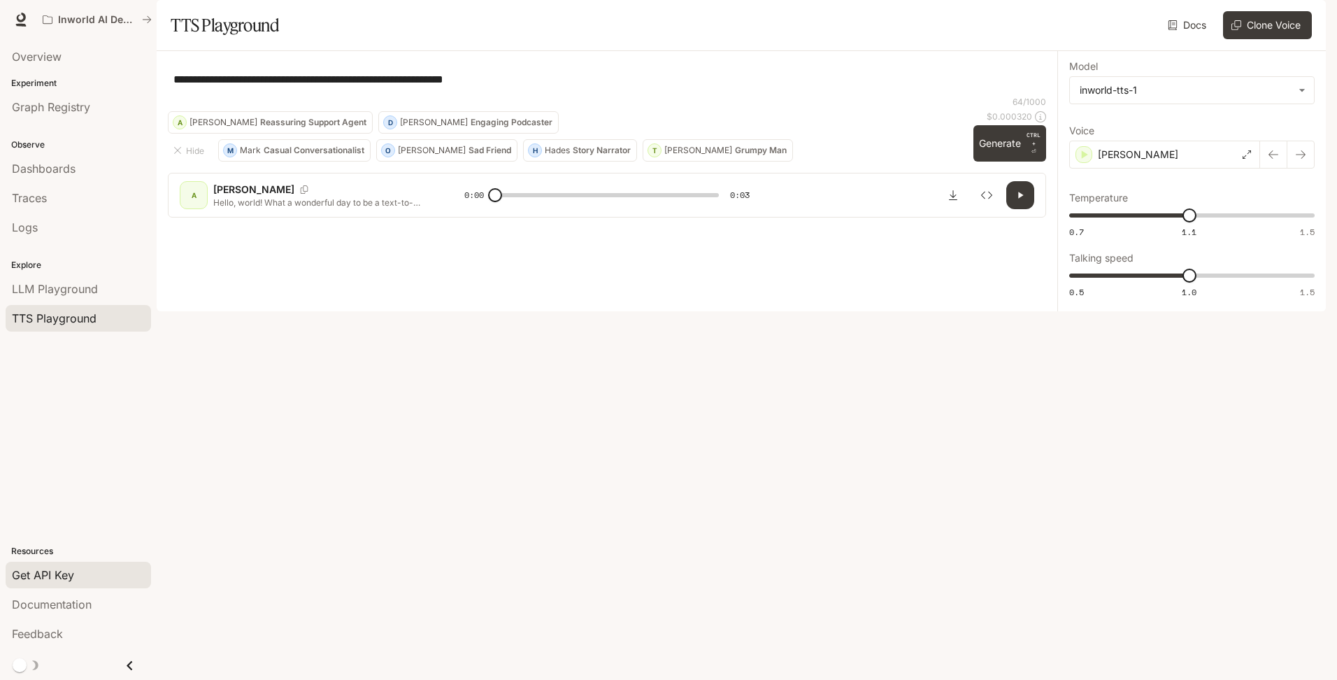
click at [48, 578] on span "Get API Key" at bounding box center [43, 574] width 62 height 17
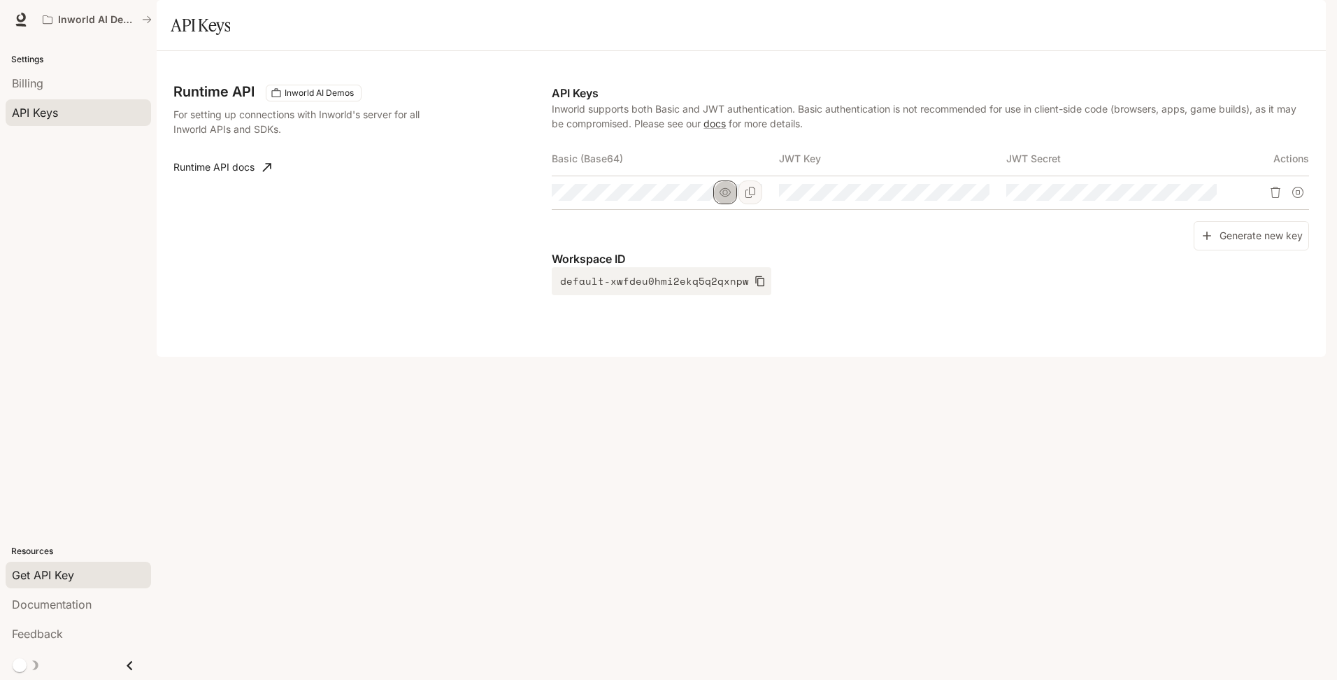
click at [722, 198] on icon "button" at bounding box center [724, 192] width 11 height 11
click at [863, 209] on tr at bounding box center [930, 193] width 757 height 34
click at [954, 198] on icon "button" at bounding box center [952, 192] width 11 height 11
click at [982, 198] on icon "Copy Key" at bounding box center [978, 192] width 10 height 11
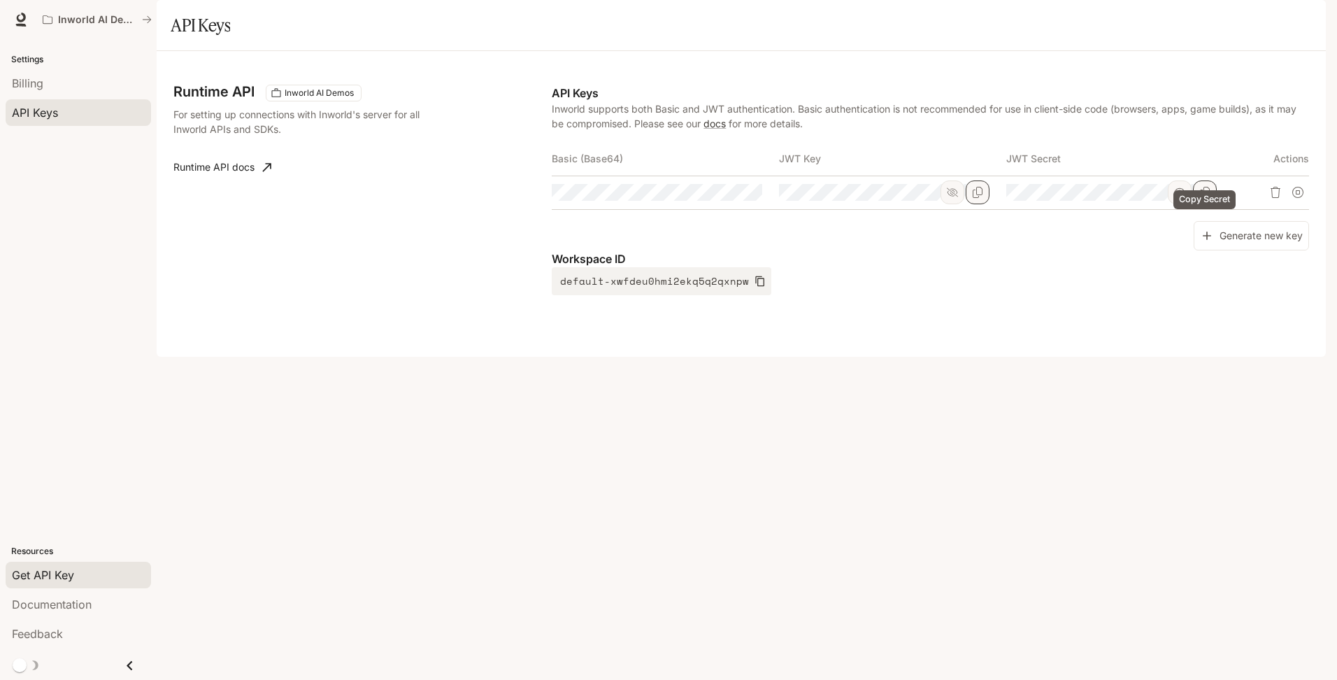
click at [1202, 198] on icon "Copy Secret" at bounding box center [1204, 192] width 11 height 11
click at [236, 181] on link "Runtime API docs" at bounding box center [222, 167] width 109 height 28
